Goal: Information Seeking & Learning: Compare options

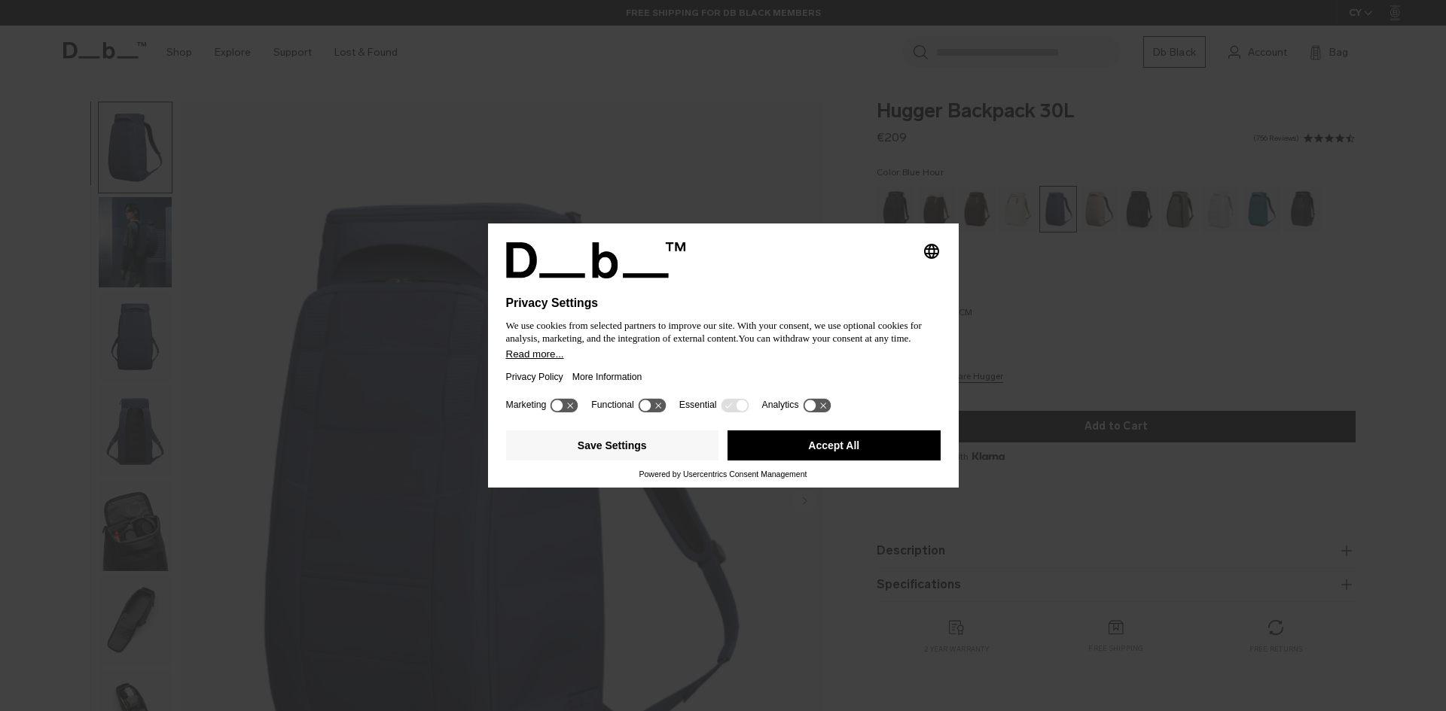
click at [912, 48] on div "Selecting an option will immediately change the language Privacy Settings We us…" at bounding box center [723, 355] width 1446 height 711
